Goal: Find specific page/section: Find specific page/section

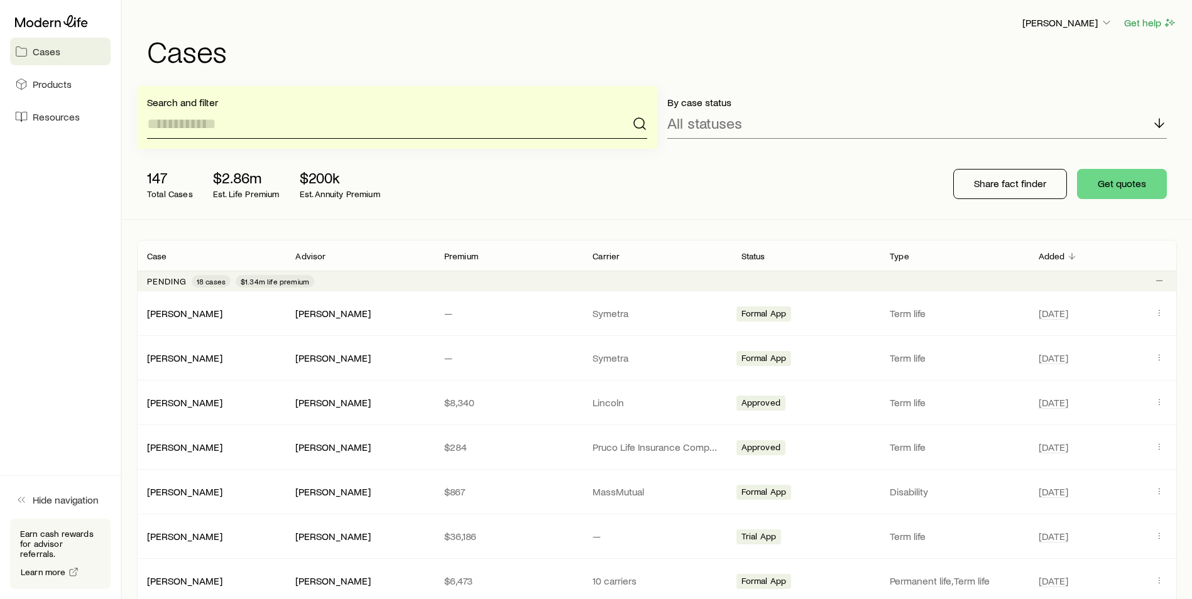
click at [295, 117] on input at bounding box center [397, 124] width 500 height 30
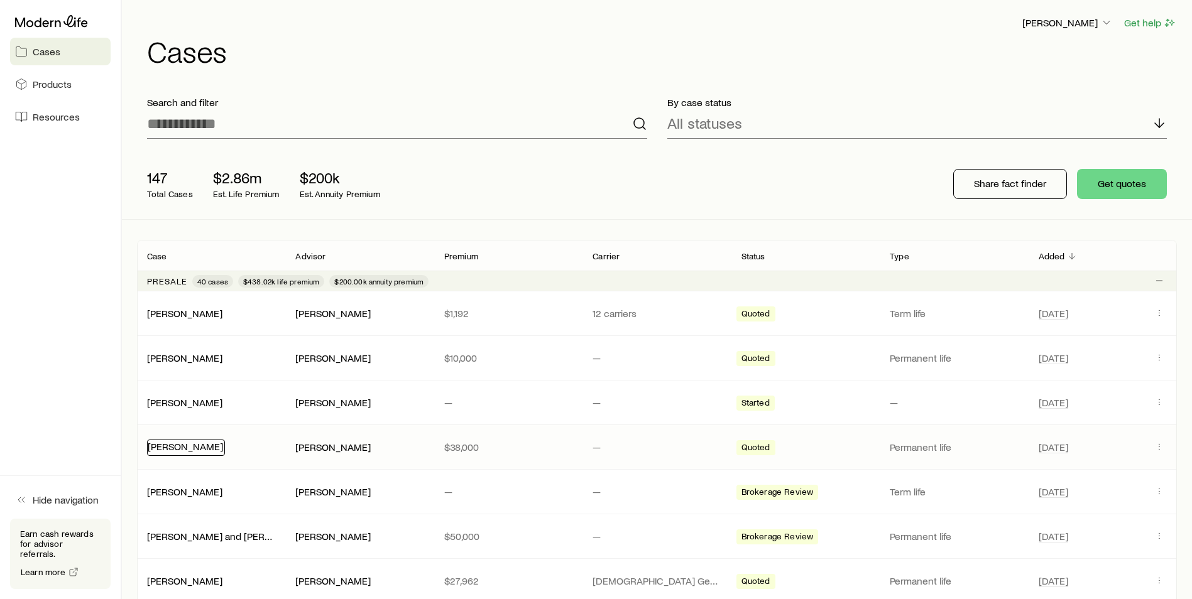
click at [192, 441] on link "[PERSON_NAME]" at bounding box center [185, 446] width 75 height 12
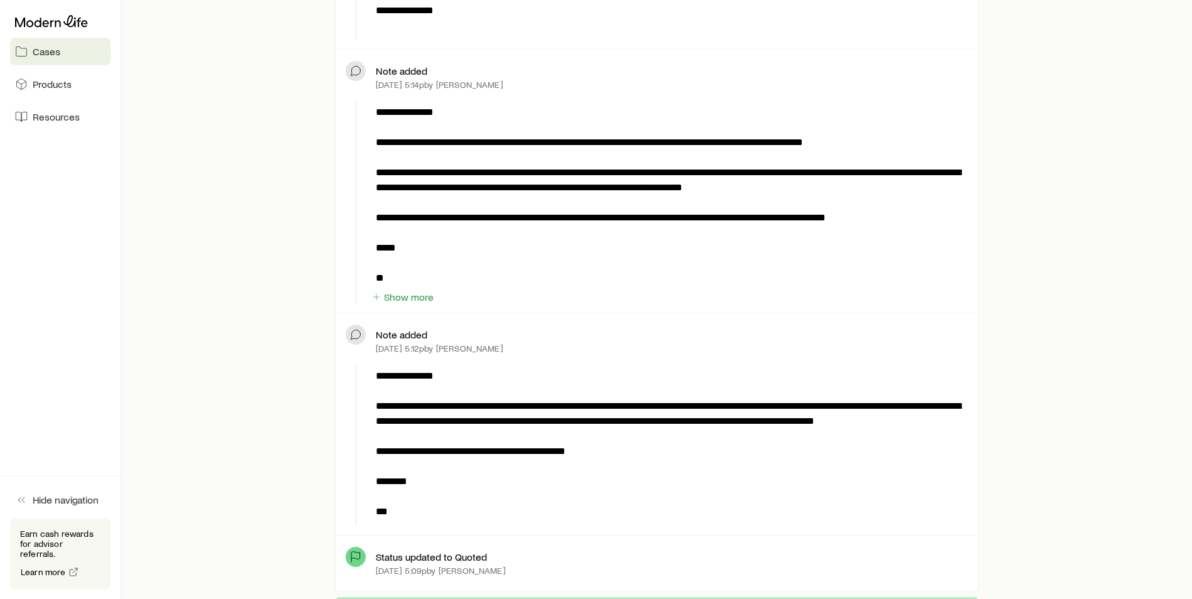
scroll to position [754, 0]
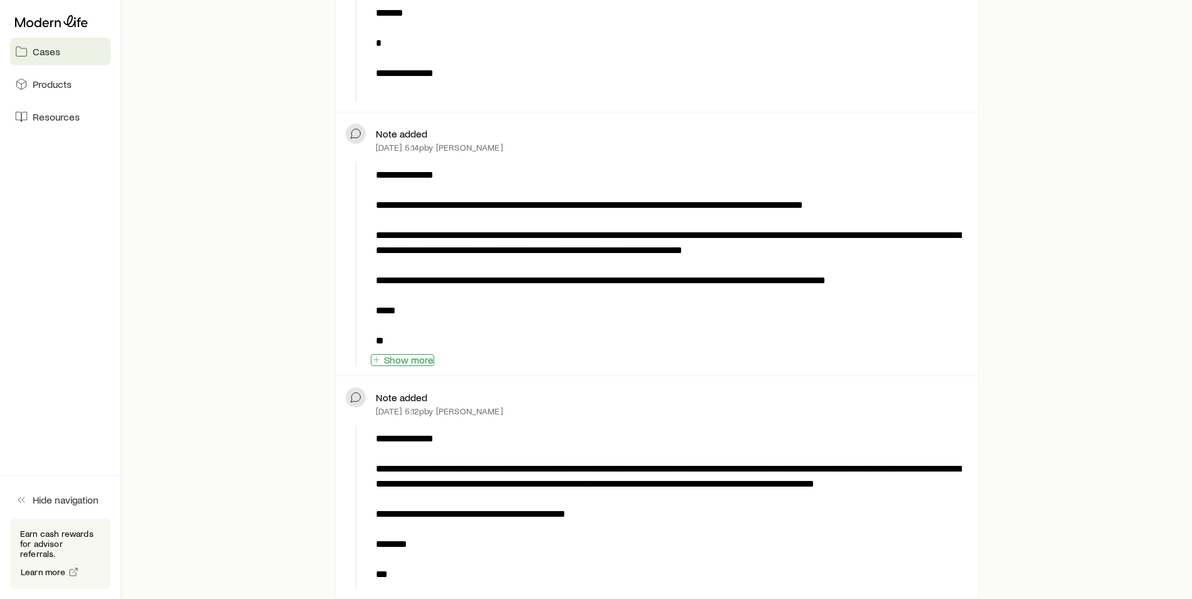
click at [394, 357] on button "Show more" at bounding box center [402, 360] width 63 height 12
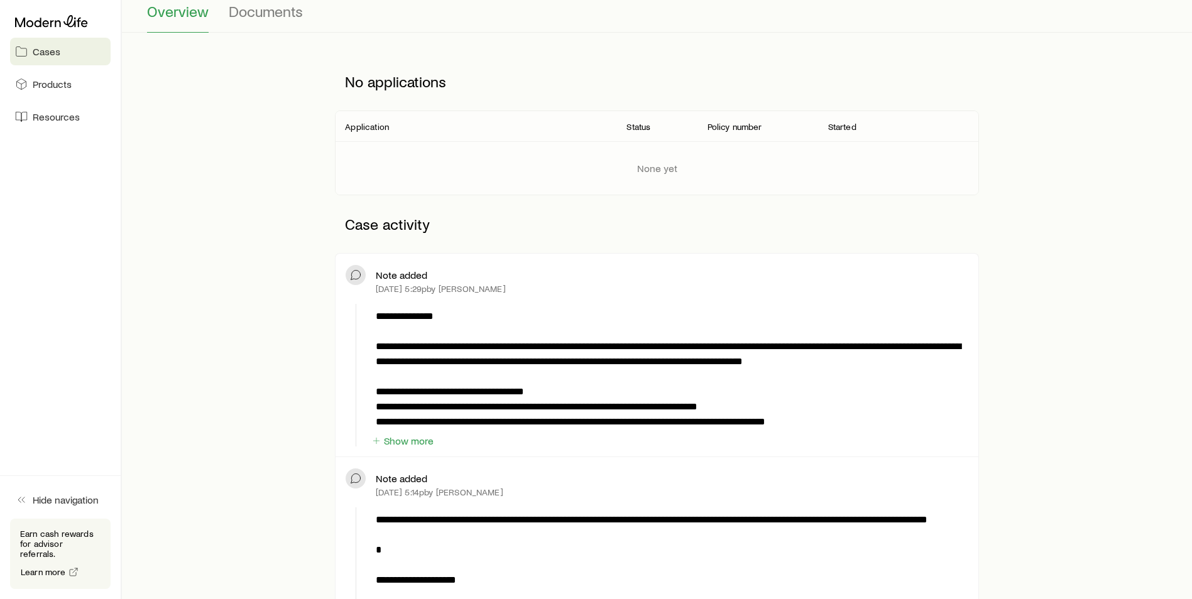
scroll to position [126, 0]
click at [415, 440] on button "Show more" at bounding box center [402, 442] width 63 height 12
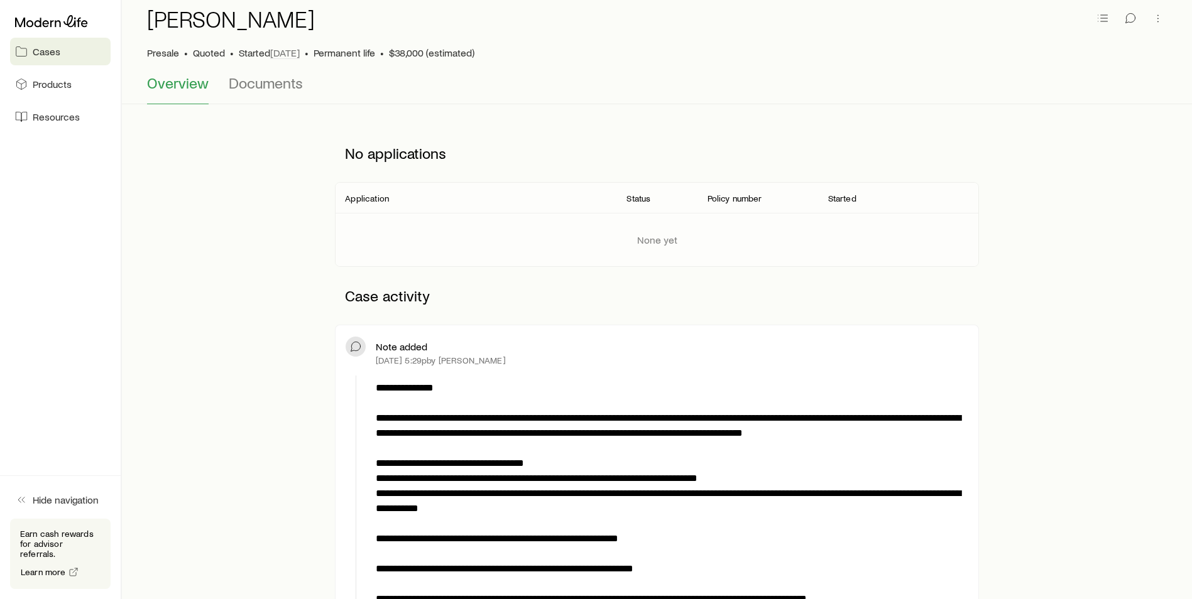
scroll to position [0, 0]
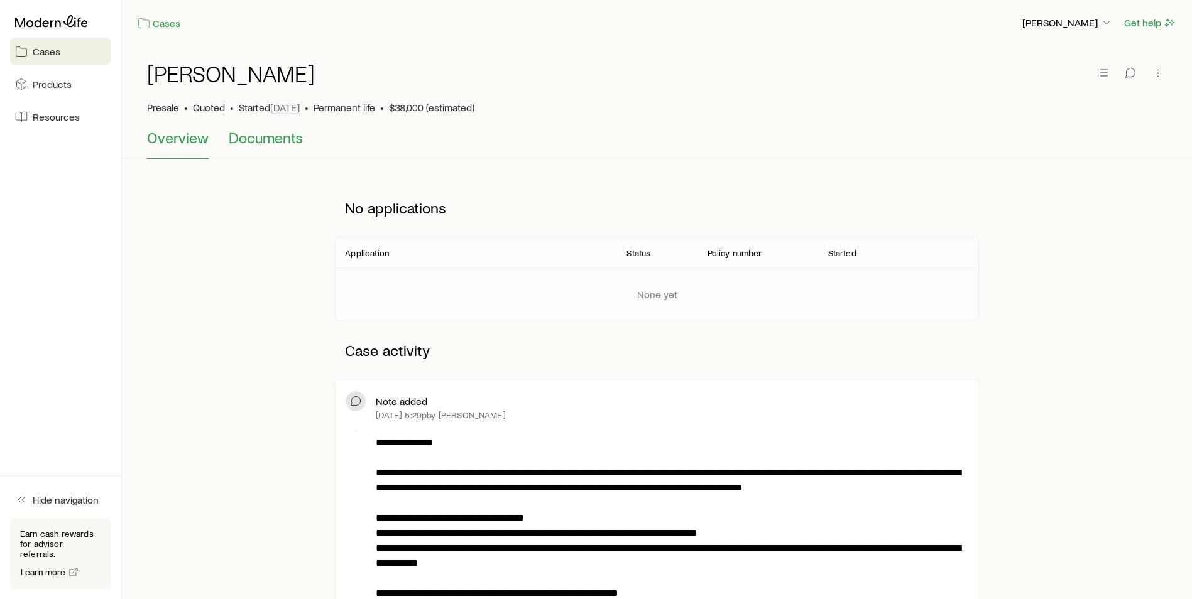
click at [276, 134] on span "Documents" at bounding box center [266, 138] width 74 height 18
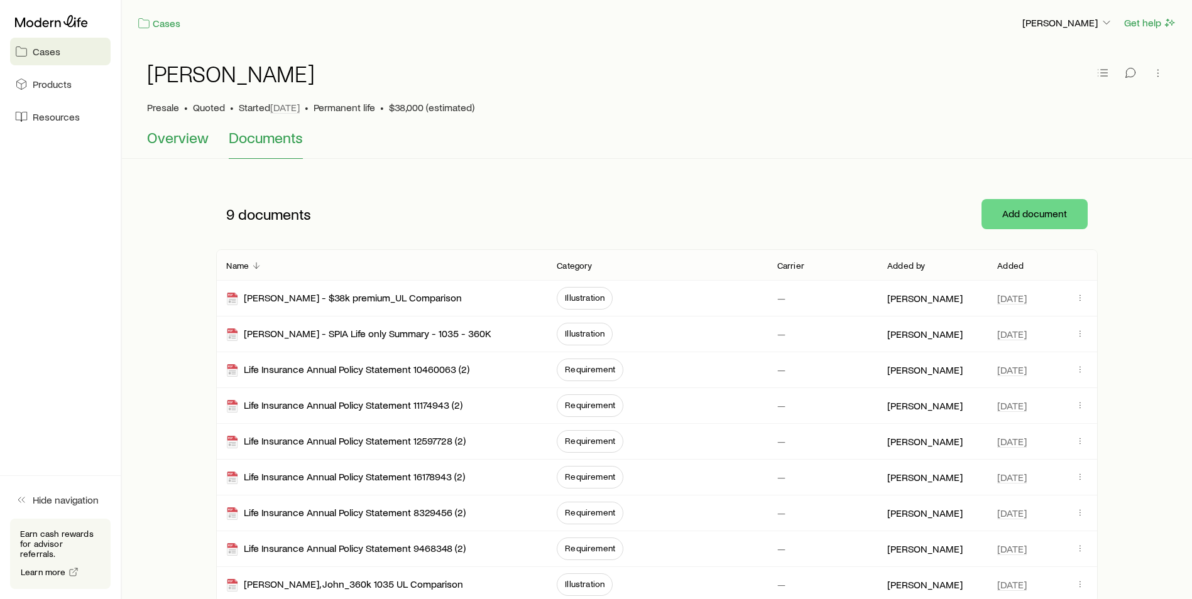
click at [188, 141] on span "Overview" at bounding box center [178, 138] width 62 height 18
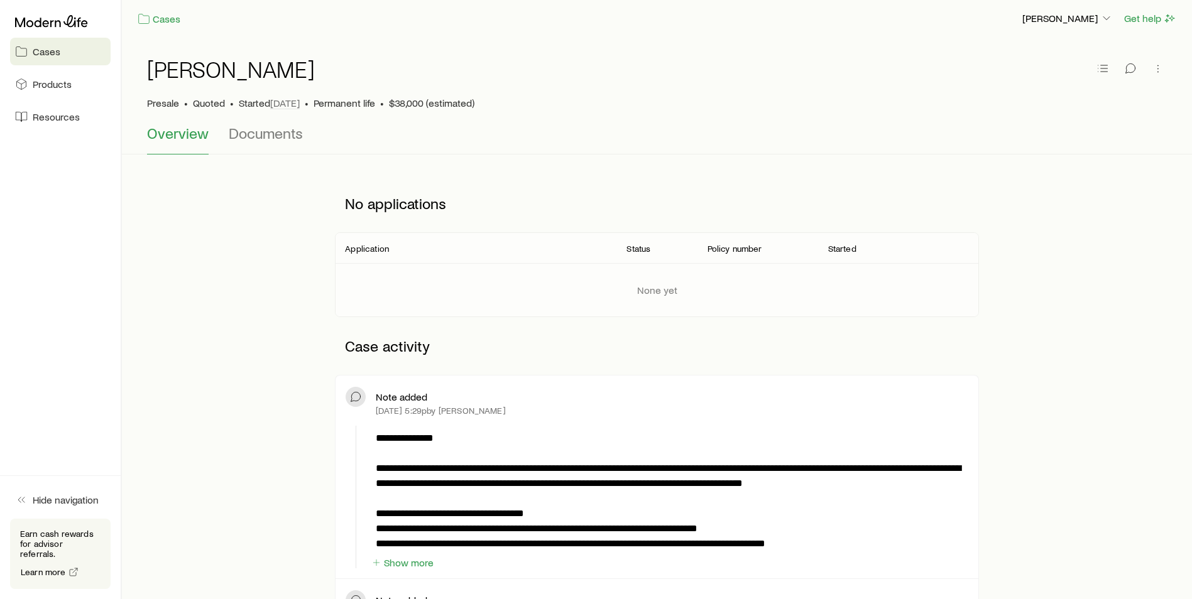
scroll to position [63, 0]
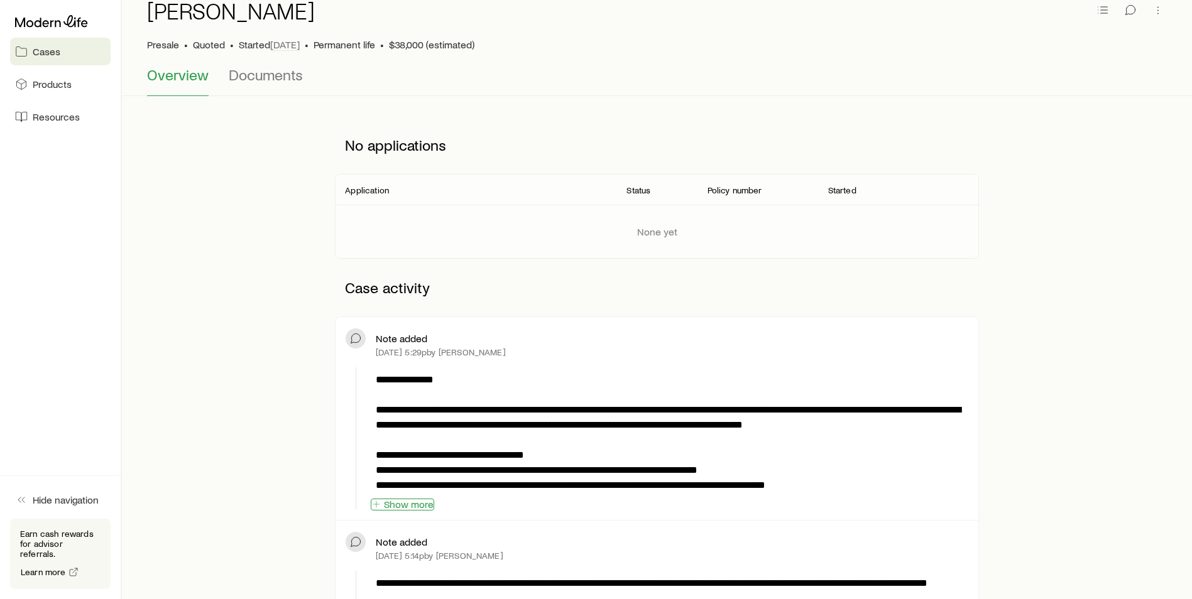
click at [394, 507] on button "Show more" at bounding box center [402, 505] width 63 height 12
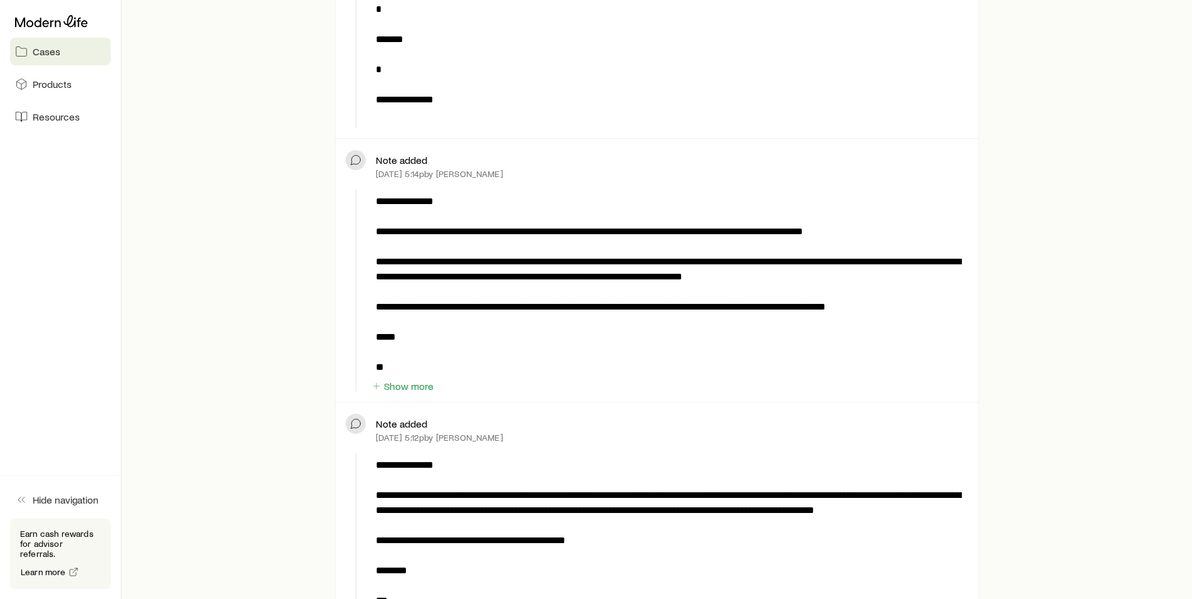
scroll to position [942, 0]
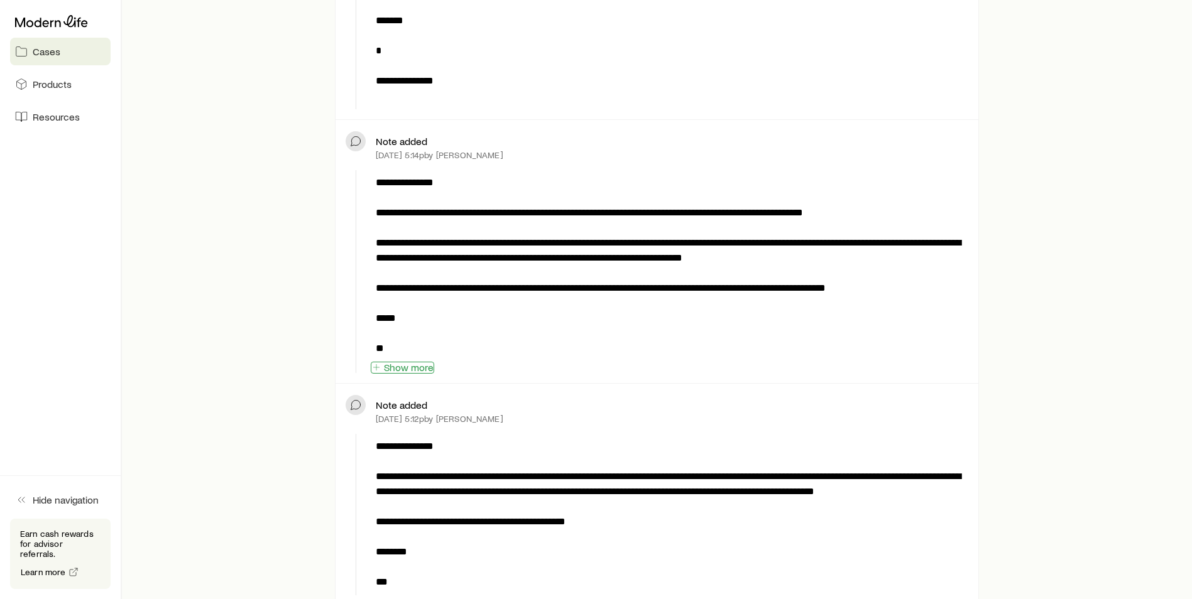
click at [403, 371] on button "Show more" at bounding box center [402, 368] width 63 height 12
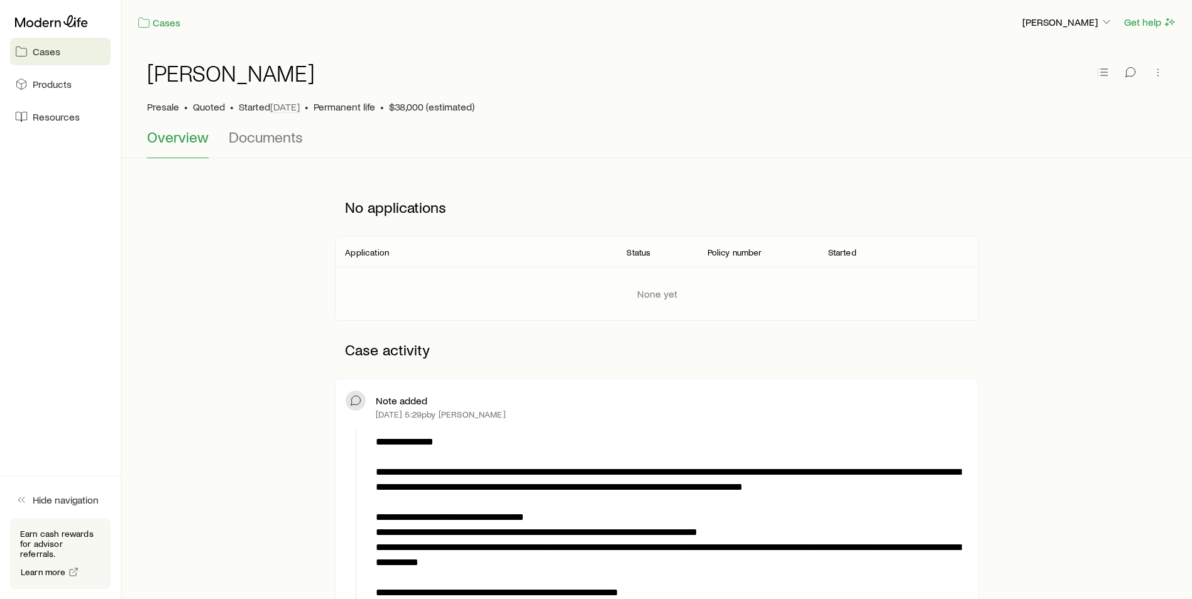
scroll to position [0, 0]
